Goal: Task Accomplishment & Management: Complete application form

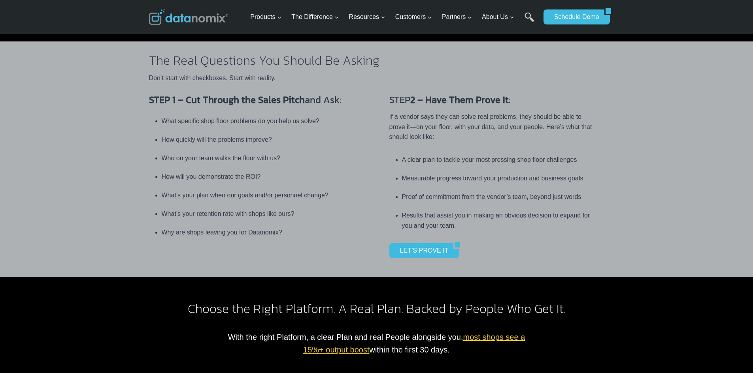
scroll to position [316, 0]
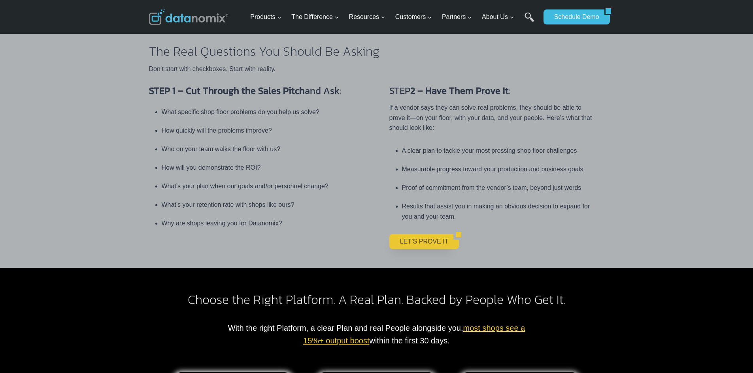
click at [434, 234] on link "LET’S PROVE IT" at bounding box center [421, 241] width 64 height 15
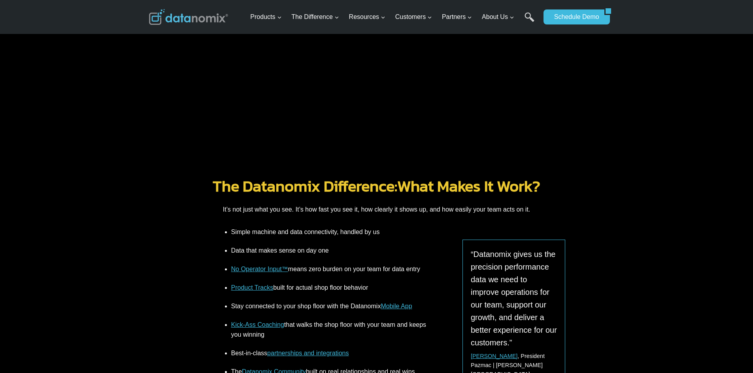
scroll to position [909, 0]
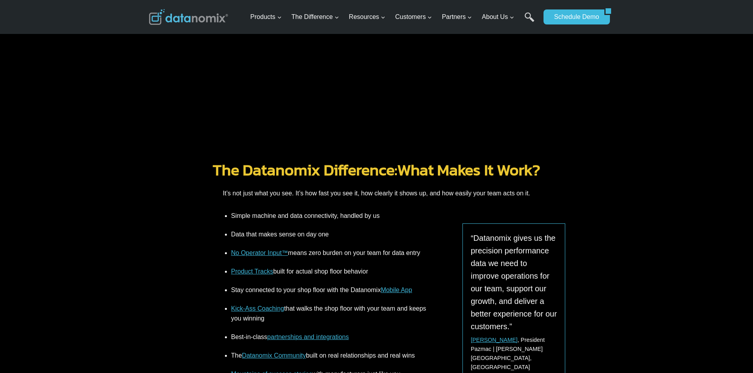
click at [255, 270] on link "Product Tracks" at bounding box center [252, 271] width 42 height 7
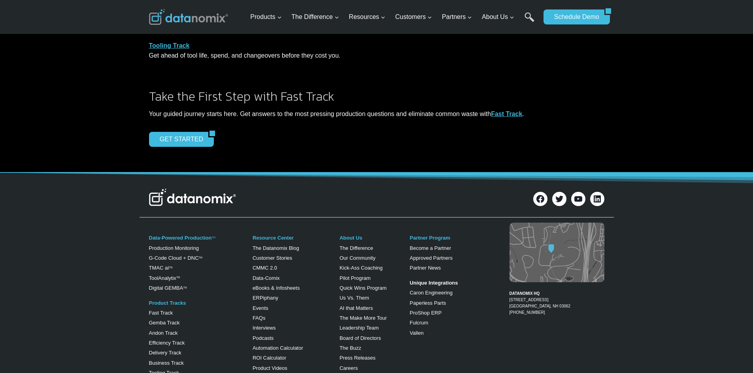
scroll to position [672, 0]
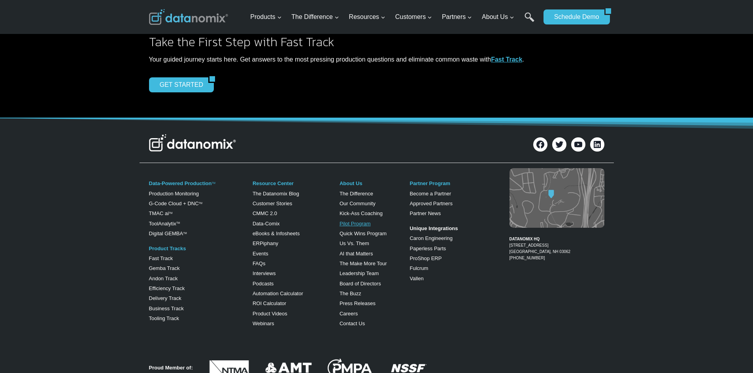
click at [353, 224] on link "Pilot Program" at bounding box center [355, 224] width 31 height 6
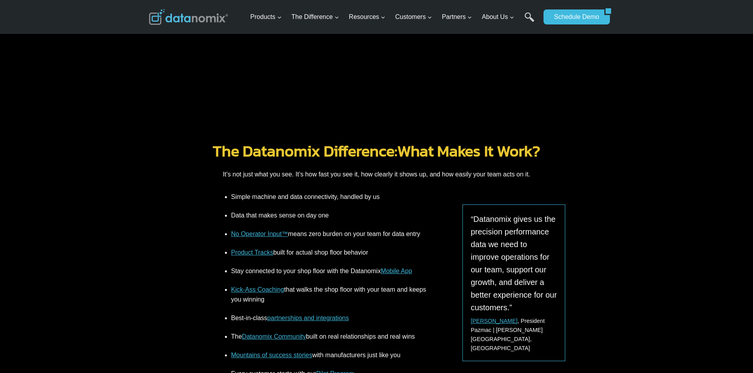
scroll to position [1028, 0]
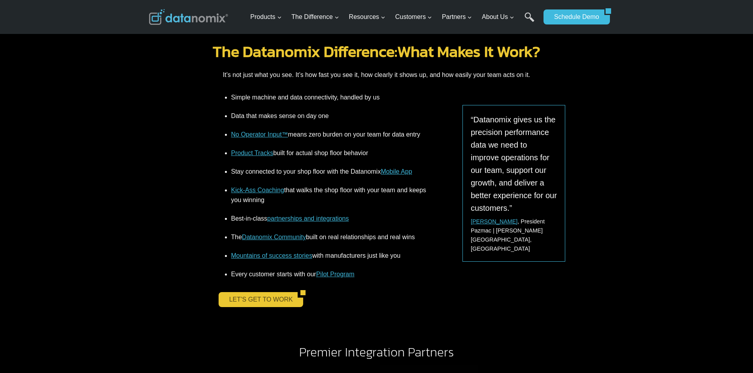
click at [269, 305] on link "LET’S GET TO WORK" at bounding box center [258, 299] width 79 height 15
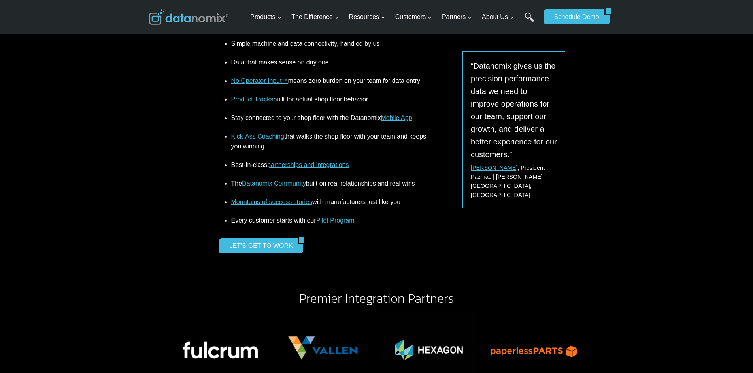
scroll to position [1107, 0]
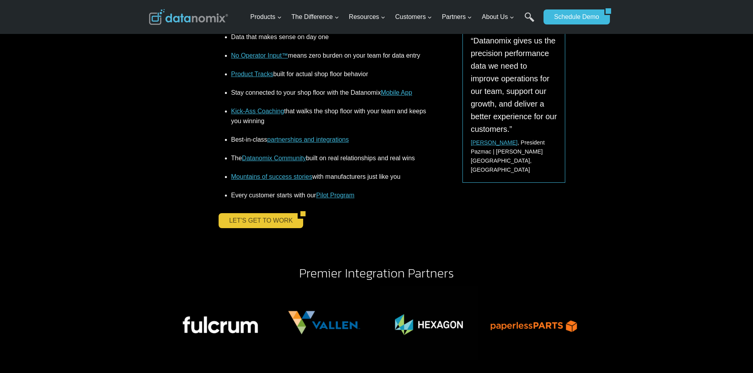
click at [278, 220] on link "LET’S GET TO WORK" at bounding box center [258, 220] width 79 height 15
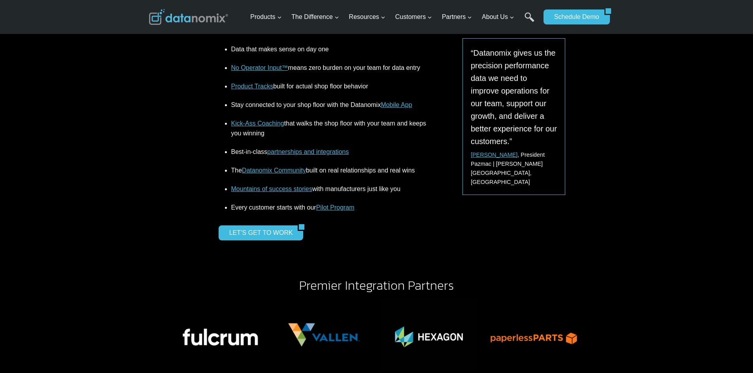
scroll to position [1107, 0]
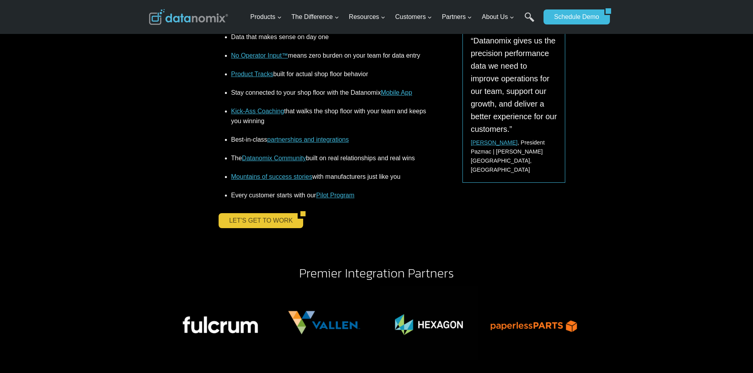
click at [234, 222] on link "LET’S GET TO WORK" at bounding box center [258, 220] width 79 height 15
